Goal: Information Seeking & Learning: Stay updated

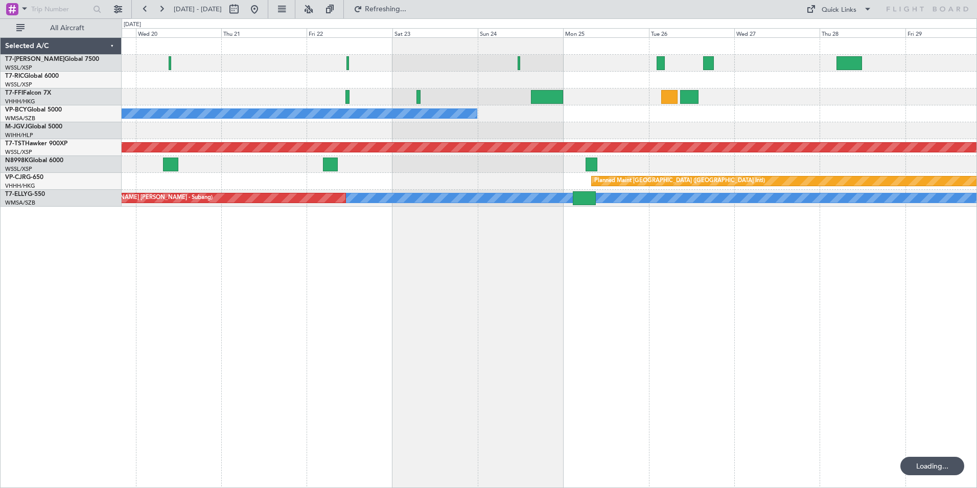
click at [223, 303] on div "Unplanned Maint [GEOGRAPHIC_DATA] (Seletar) [PERSON_NAME] (Sultan [PERSON_NAME]…" at bounding box center [550, 262] width 856 height 450
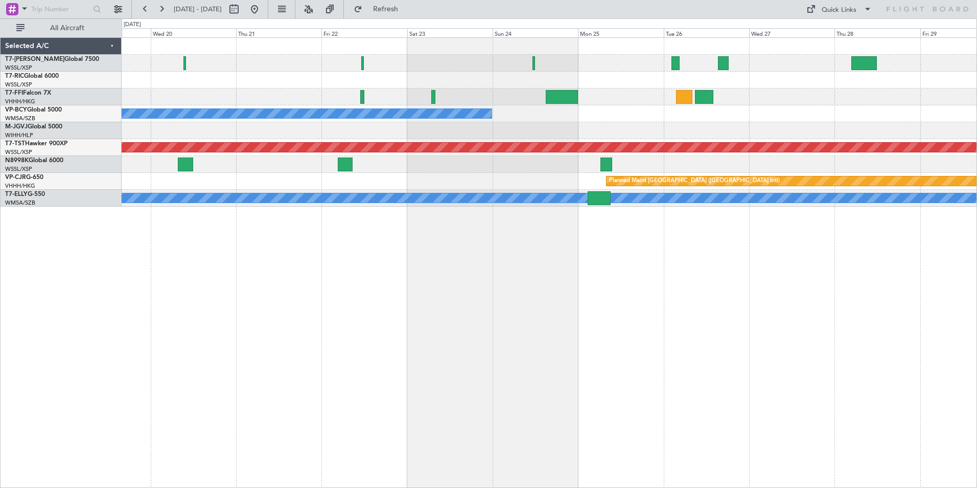
click at [440, 291] on div "Planned Maint [GEOGRAPHIC_DATA] (Seletar) Unplanned Maint [GEOGRAPHIC_DATA] (Se…" at bounding box center [550, 262] width 856 height 450
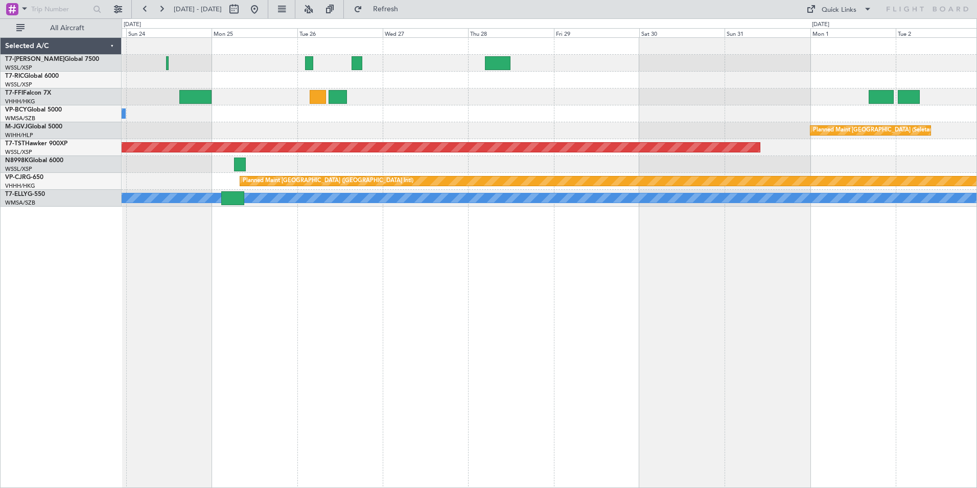
click at [347, 314] on div "[PERSON_NAME] [GEOGRAPHIC_DATA] (Sultan [PERSON_NAME] [PERSON_NAME] - Subang) P…" at bounding box center [550, 262] width 856 height 450
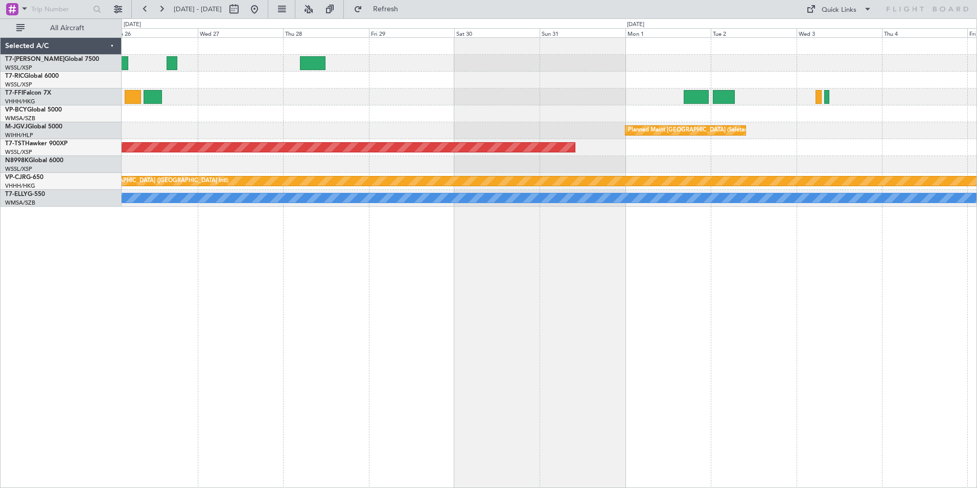
click at [336, 300] on div "[PERSON_NAME] [GEOGRAPHIC_DATA] (Sultan [PERSON_NAME] [PERSON_NAME] - Subang) P…" at bounding box center [550, 262] width 856 height 450
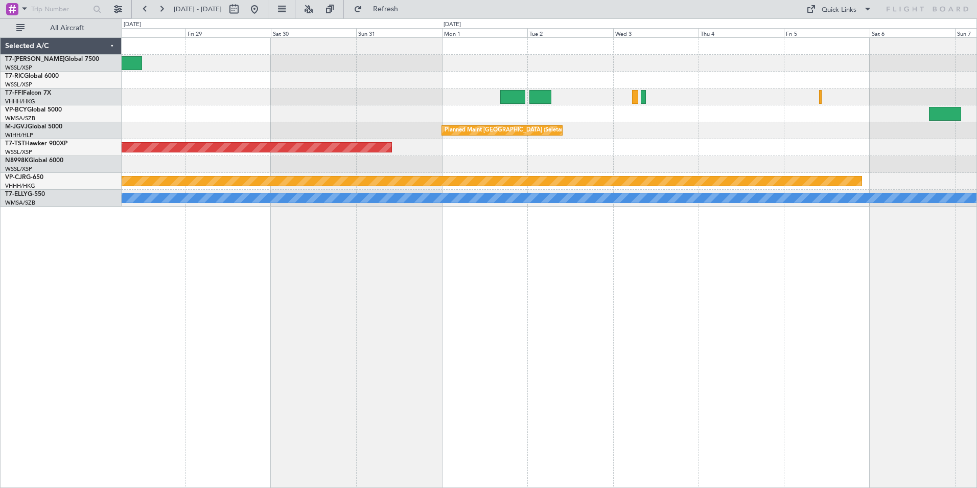
click at [418, 305] on div "Planned Maint [GEOGRAPHIC_DATA] (Seletar) Planned Maint [GEOGRAPHIC_DATA] (Sele…" at bounding box center [550, 262] width 856 height 450
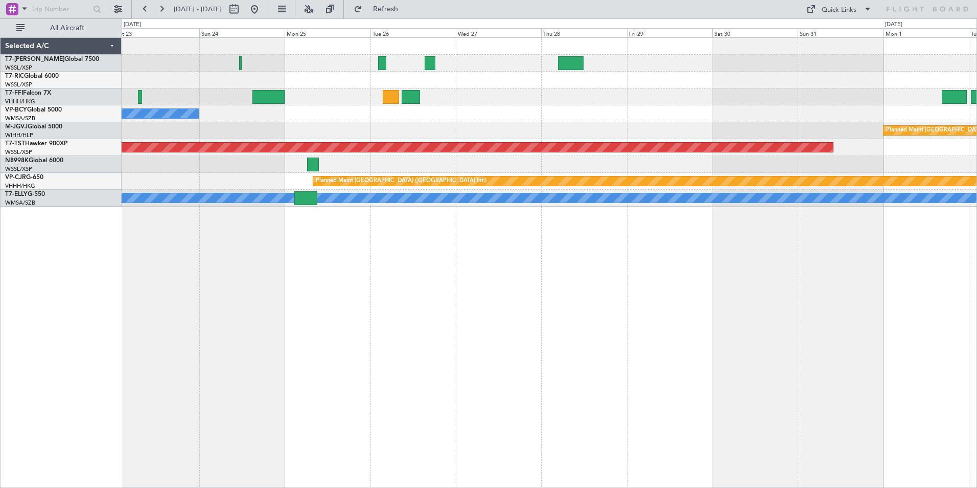
click at [722, 288] on div "[PERSON_NAME] [GEOGRAPHIC_DATA] (Sultan [PERSON_NAME] [PERSON_NAME] - Subang) P…" at bounding box center [550, 262] width 856 height 450
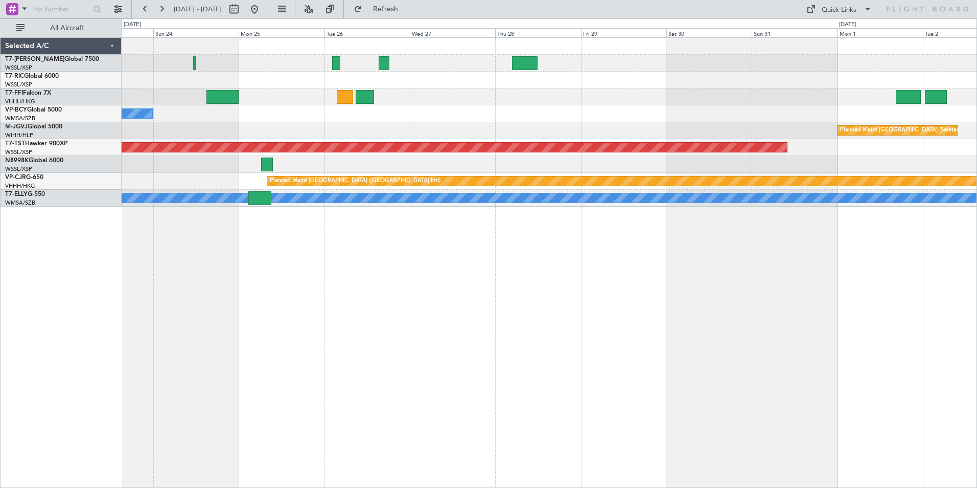
click at [471, 262] on div "[PERSON_NAME] [GEOGRAPHIC_DATA] (Sultan [PERSON_NAME] [PERSON_NAME] - Subang) P…" at bounding box center [550, 262] width 856 height 450
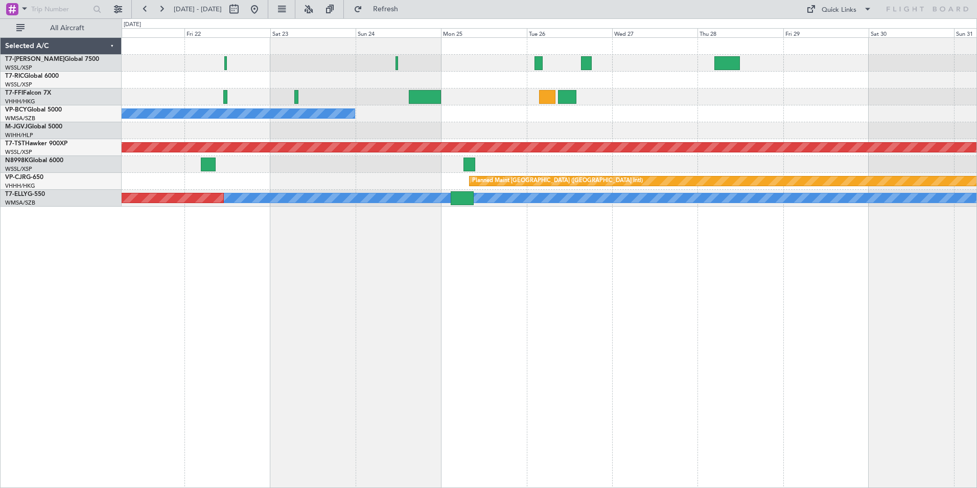
click at [644, 238] on div "[PERSON_NAME] [GEOGRAPHIC_DATA] (Sultan [PERSON_NAME] [PERSON_NAME] - Subang) P…" at bounding box center [550, 262] width 856 height 450
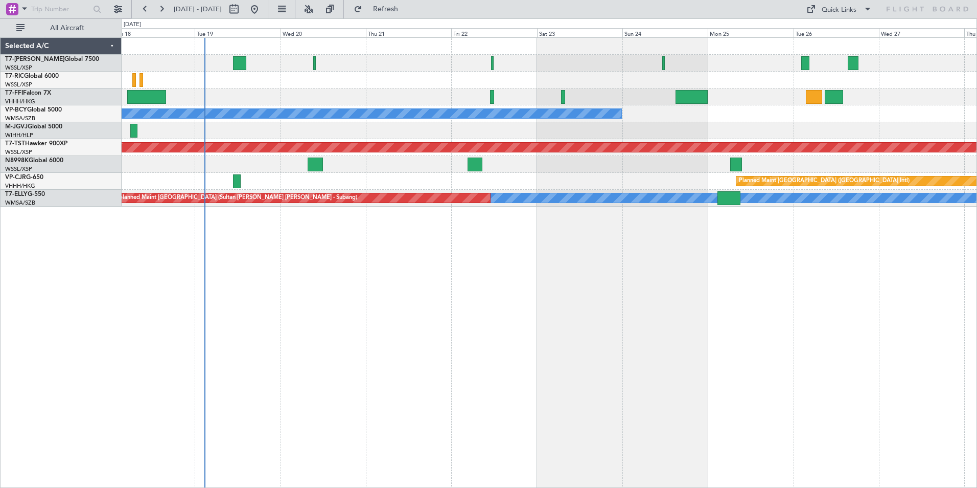
click at [522, 276] on div "Planned Maint [GEOGRAPHIC_DATA] (Seletar) Unplanned Maint [GEOGRAPHIC_DATA] (Se…" at bounding box center [550, 262] width 856 height 450
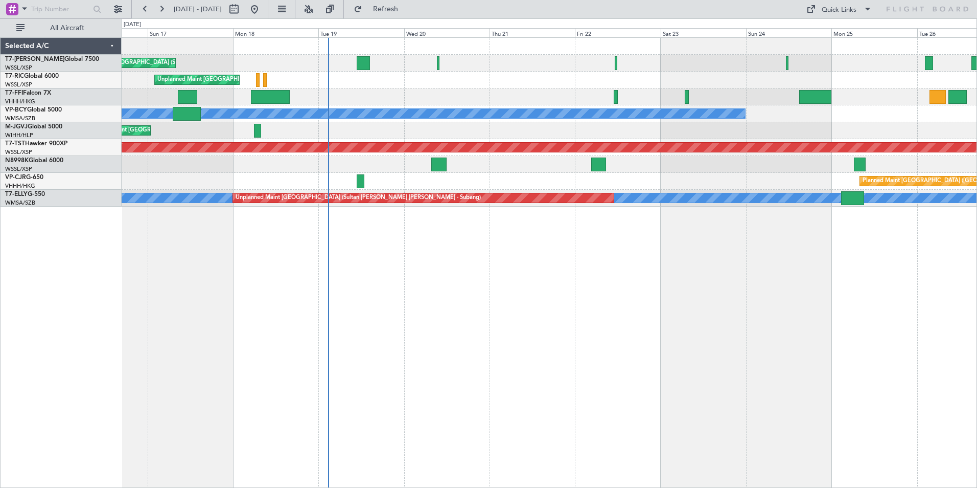
click at [490, 219] on div "Planned Maint [GEOGRAPHIC_DATA] (Seletar) Unplanned Maint [GEOGRAPHIC_DATA] (Se…" at bounding box center [550, 262] width 856 height 450
click at [404, 207] on div "Planned Maint [GEOGRAPHIC_DATA] (Seletar) Unplanned Maint [GEOGRAPHIC_DATA] (Se…" at bounding box center [550, 262] width 856 height 450
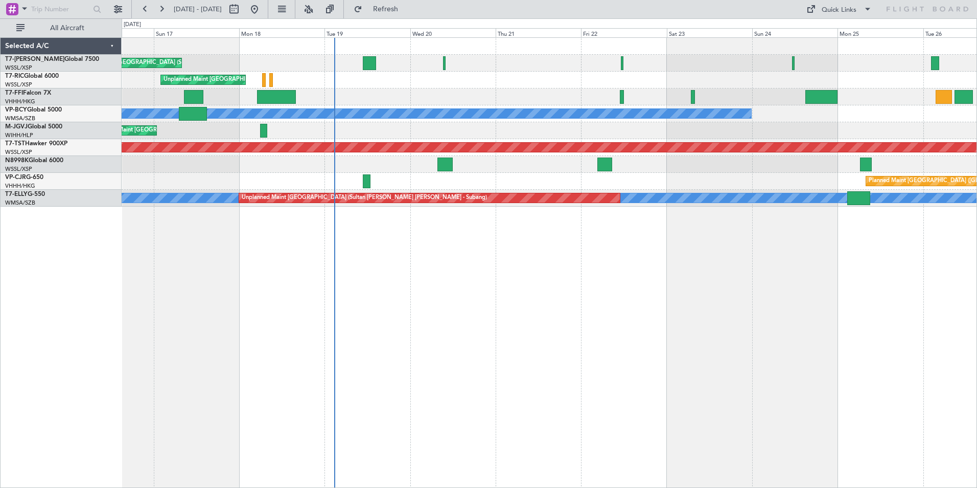
click at [407, 214] on div "Planned Maint [GEOGRAPHIC_DATA] (Seletar) Unplanned Maint [GEOGRAPHIC_DATA] (Se…" at bounding box center [550, 262] width 856 height 450
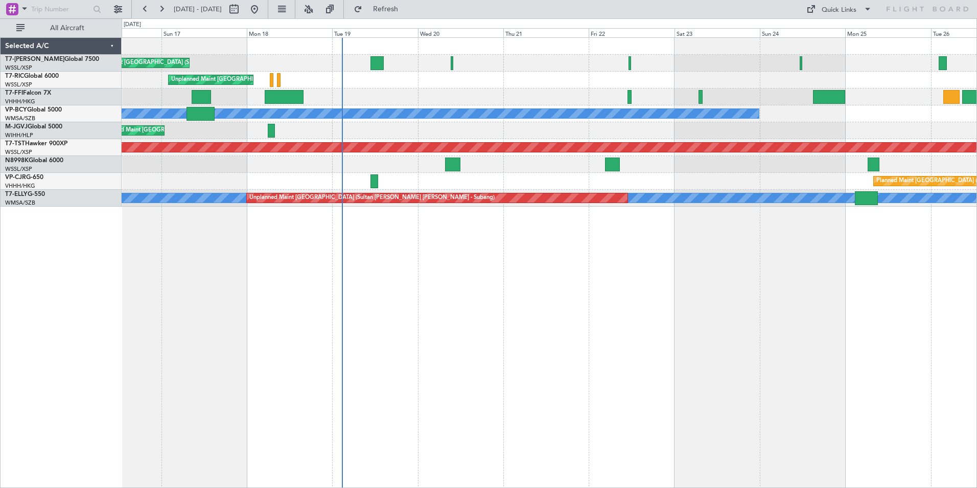
click at [418, 210] on div "Planned Maint [GEOGRAPHIC_DATA] (Seletar) Unplanned Maint [GEOGRAPHIC_DATA] (Se…" at bounding box center [550, 262] width 856 height 450
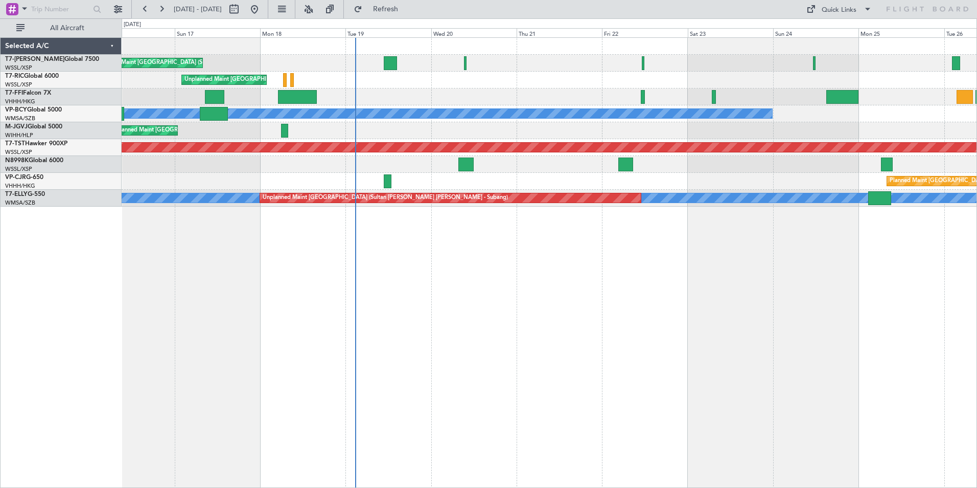
click at [517, 206] on div "Planned Maint [GEOGRAPHIC_DATA] (Seletar) Unplanned Maint [GEOGRAPHIC_DATA] (Se…" at bounding box center [550, 262] width 856 height 450
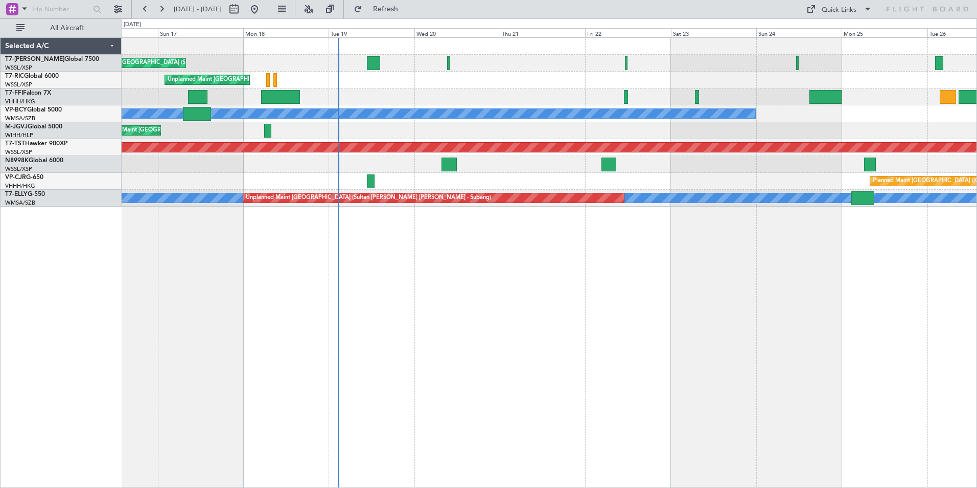
click at [497, 224] on div "Planned Maint [GEOGRAPHIC_DATA] (Seletar) Unplanned Maint [GEOGRAPHIC_DATA] (Se…" at bounding box center [550, 262] width 856 height 450
